Goal: Information Seeking & Learning: Learn about a topic

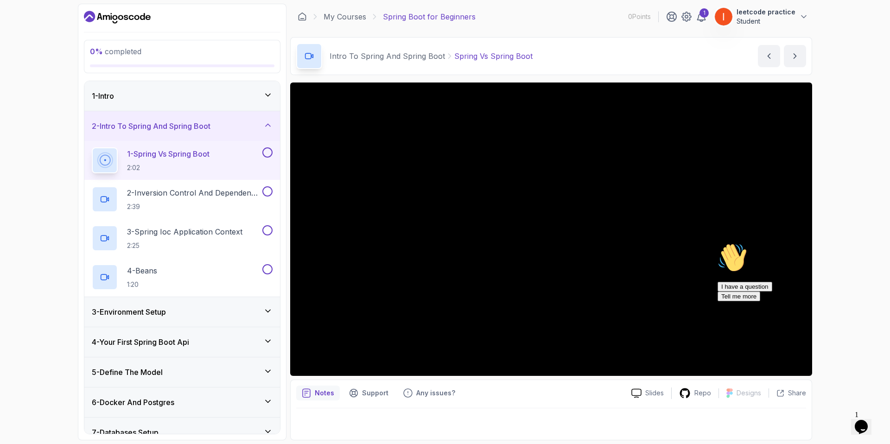
click at [274, 151] on div "1 - Spring Vs Spring Boot 2:02" at bounding box center [182, 160] width 196 height 39
click at [267, 150] on button at bounding box center [267, 152] width 10 height 10
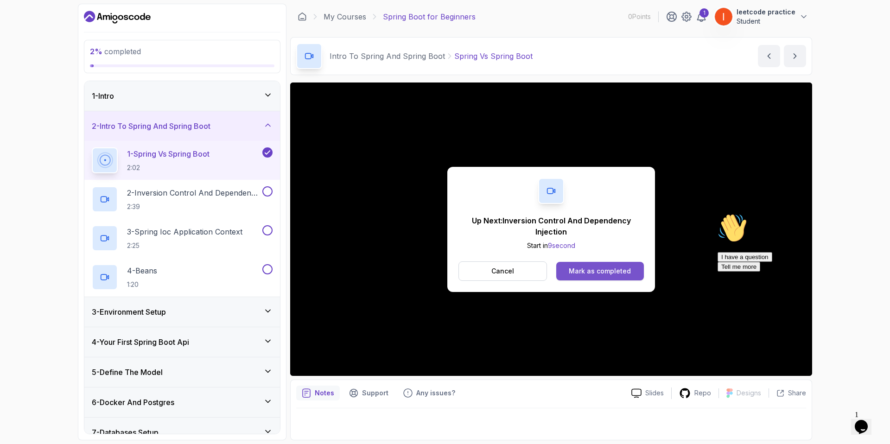
click at [593, 270] on div "Mark as completed" at bounding box center [600, 270] width 62 height 9
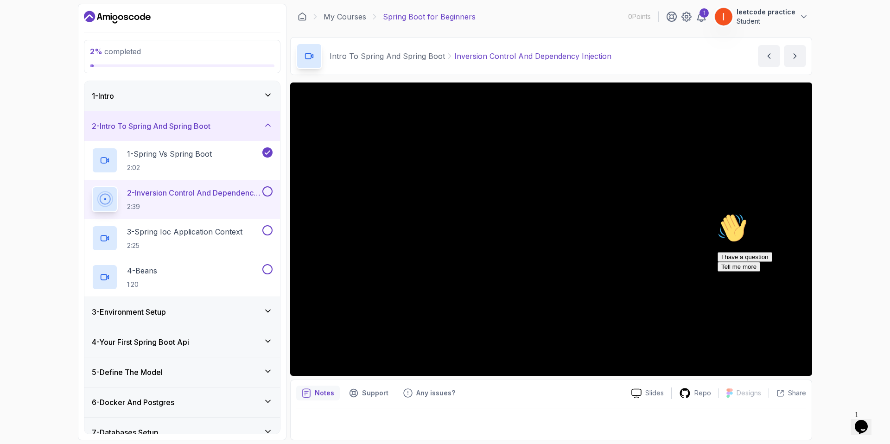
click at [675, 417] on div at bounding box center [551, 421] width 510 height 26
click at [717, 213] on icon "Chat attention grabber" at bounding box center [717, 213] width 0 height 0
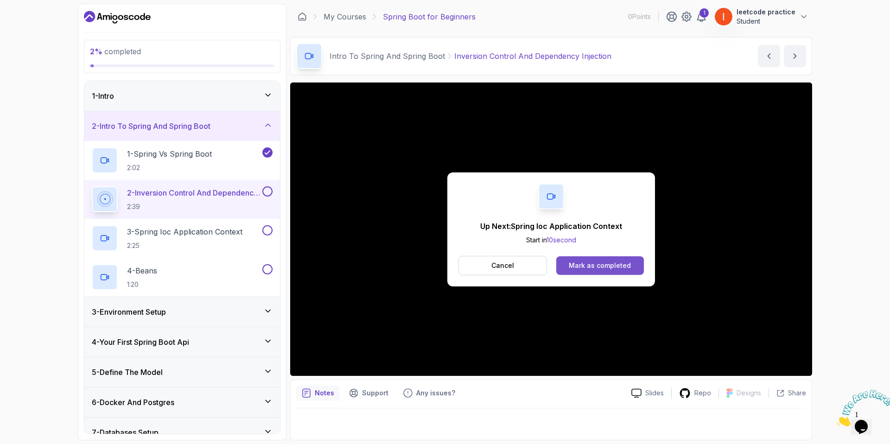
click at [596, 267] on div "Mark as completed" at bounding box center [600, 265] width 62 height 9
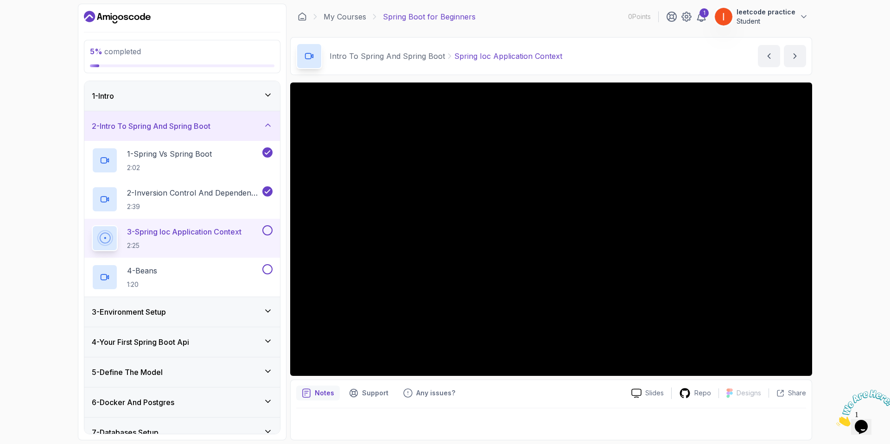
click at [837, 143] on div "5 % completed 1 - Intro 2 - Intro To Spring And Spring Boot 1 - Spring Vs Sprin…" at bounding box center [445, 222] width 890 height 444
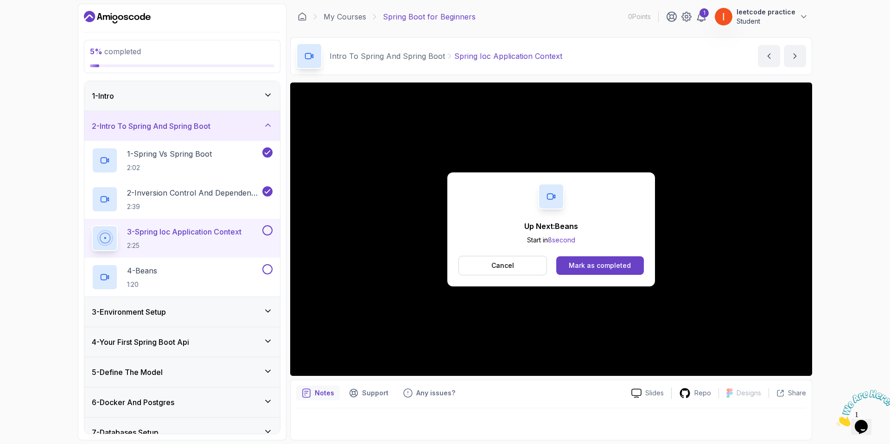
click at [590, 275] on div "Cancel Mark as completed" at bounding box center [550, 265] width 185 height 19
click at [589, 265] on div "Mark as completed" at bounding box center [600, 265] width 62 height 9
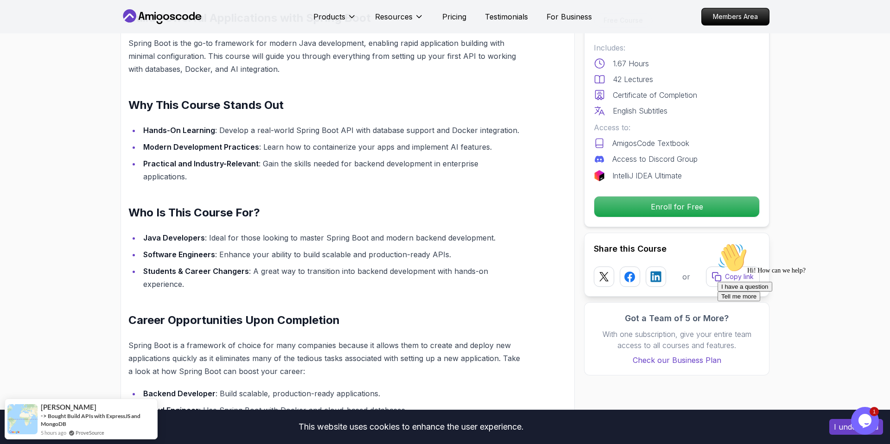
scroll to position [605, 0]
